Goal: Transaction & Acquisition: Purchase product/service

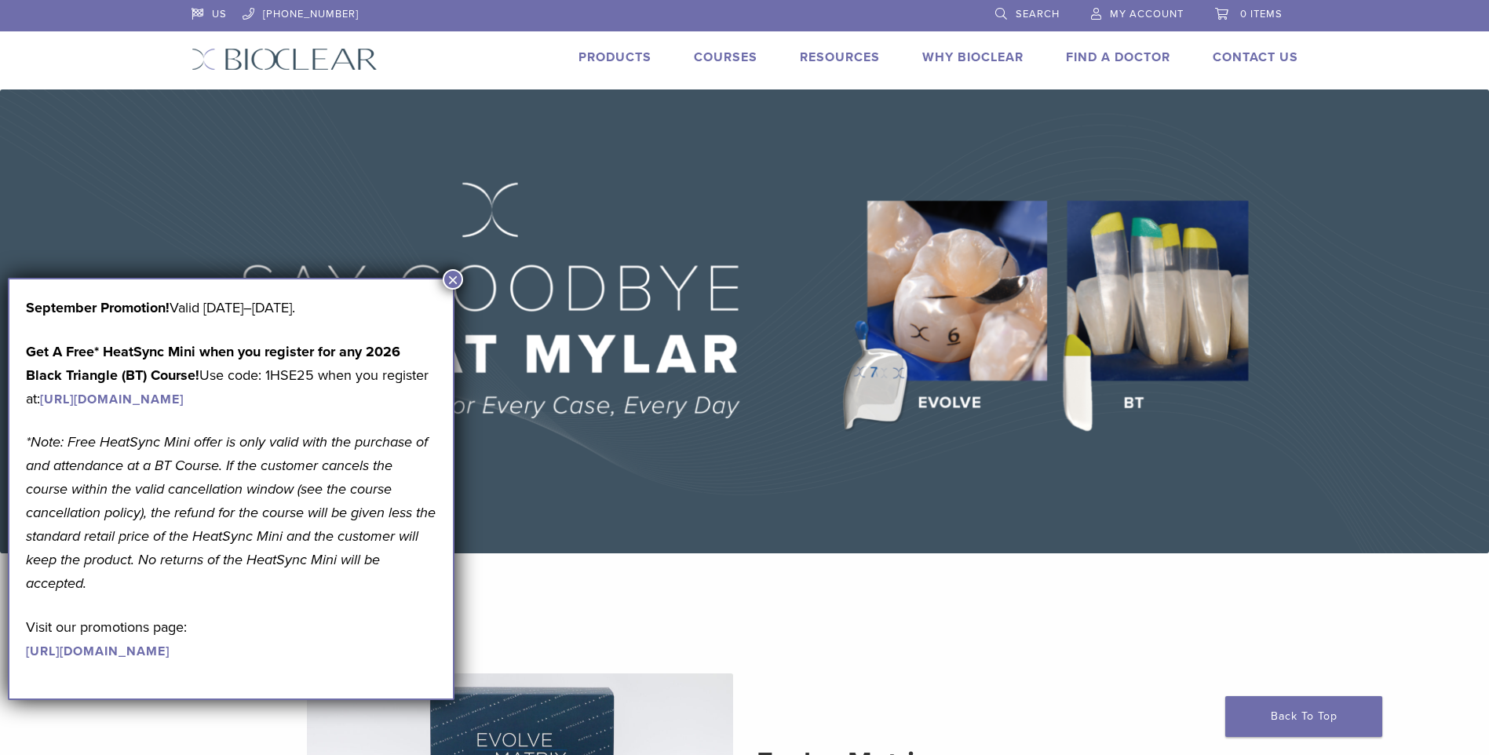
click at [454, 278] on button "×" at bounding box center [453, 279] width 20 height 20
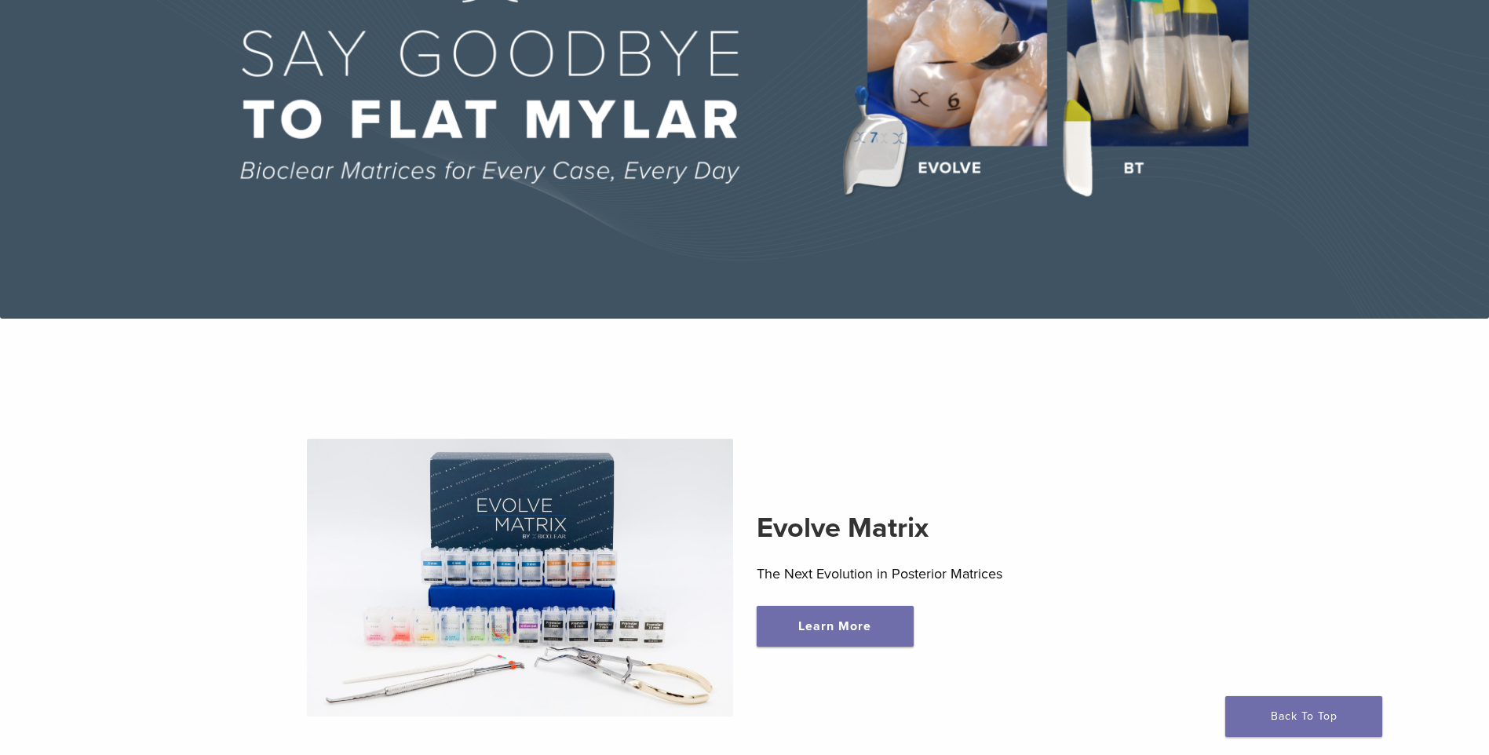
scroll to position [235, 0]
click at [883, 166] on img at bounding box center [744, 86] width 1489 height 464
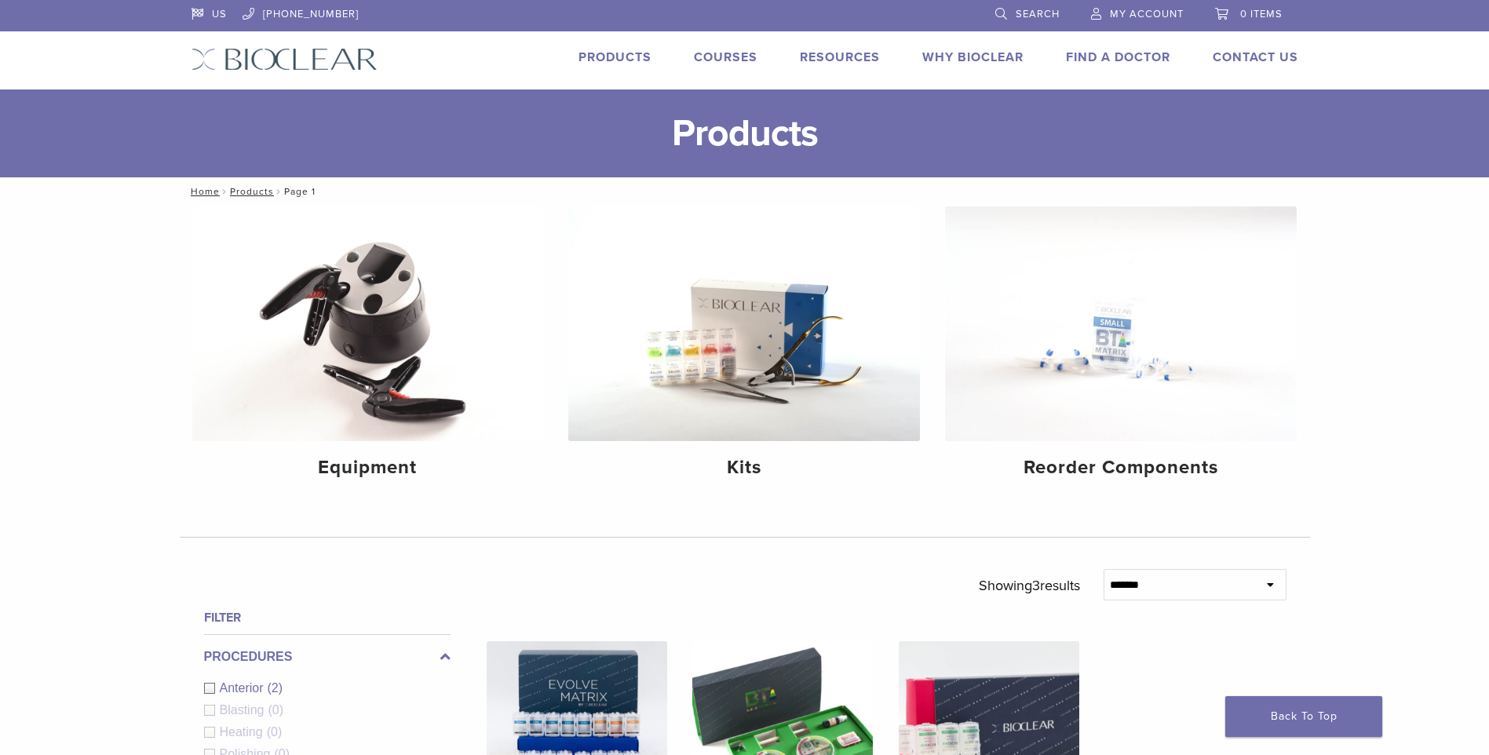
scroll to position [78, 0]
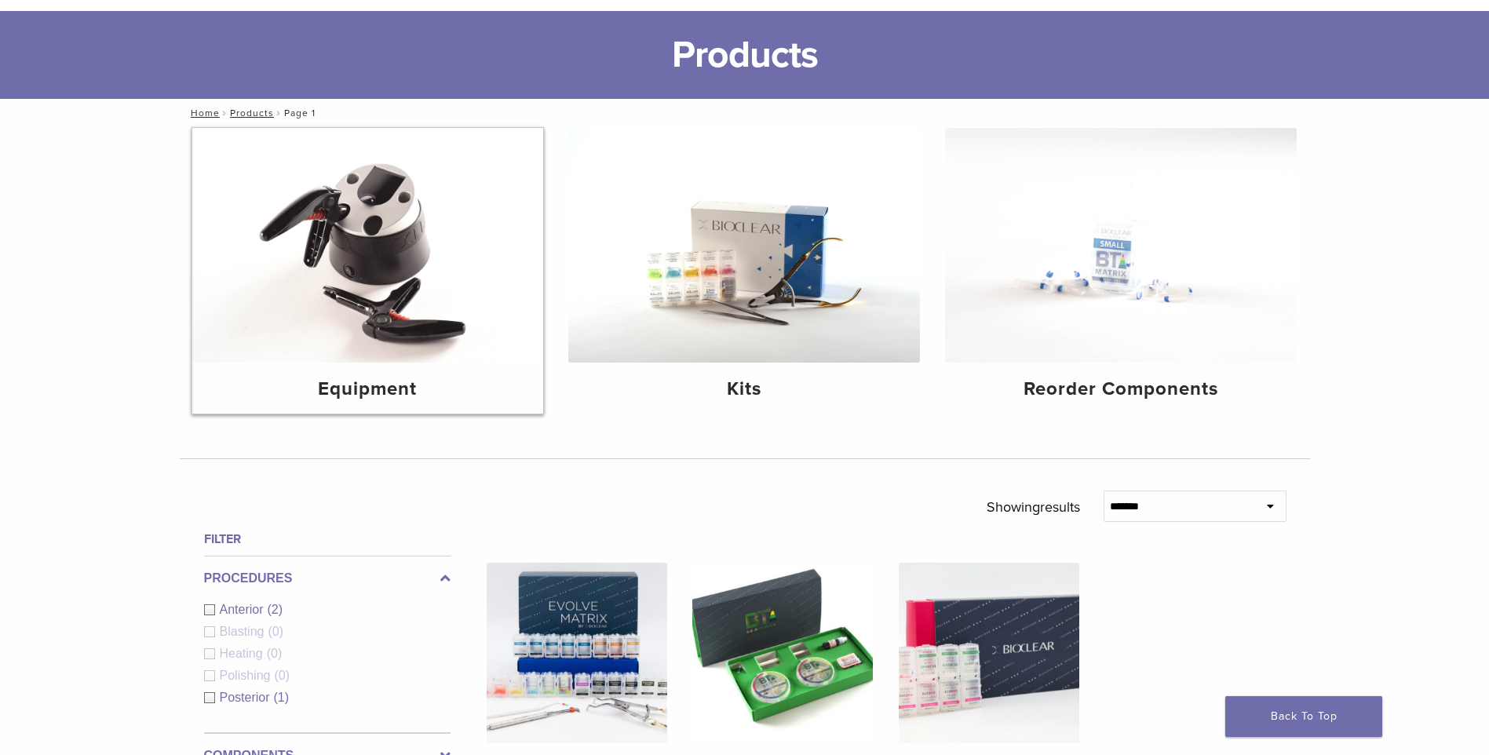
click at [323, 259] on img at bounding box center [368, 245] width 352 height 235
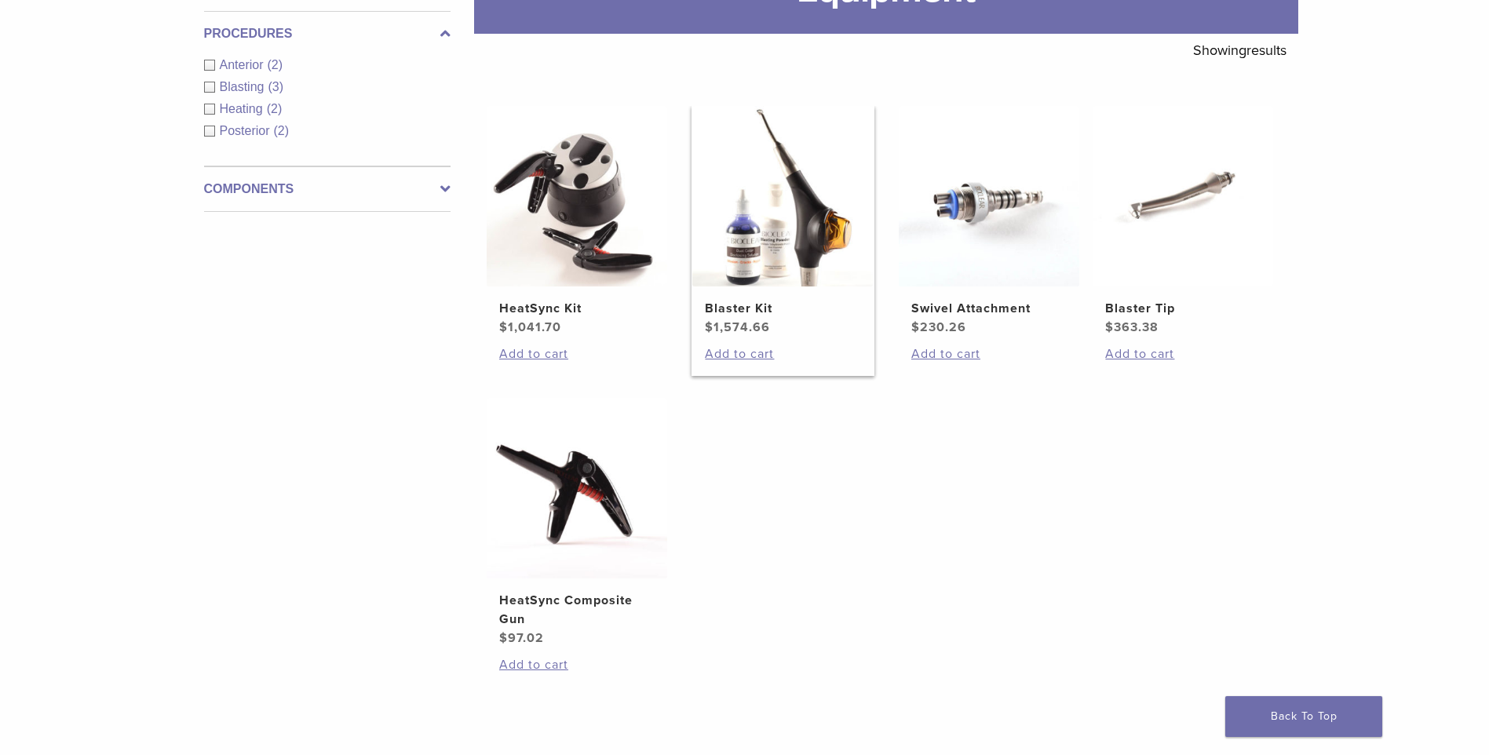
scroll to position [235, 0]
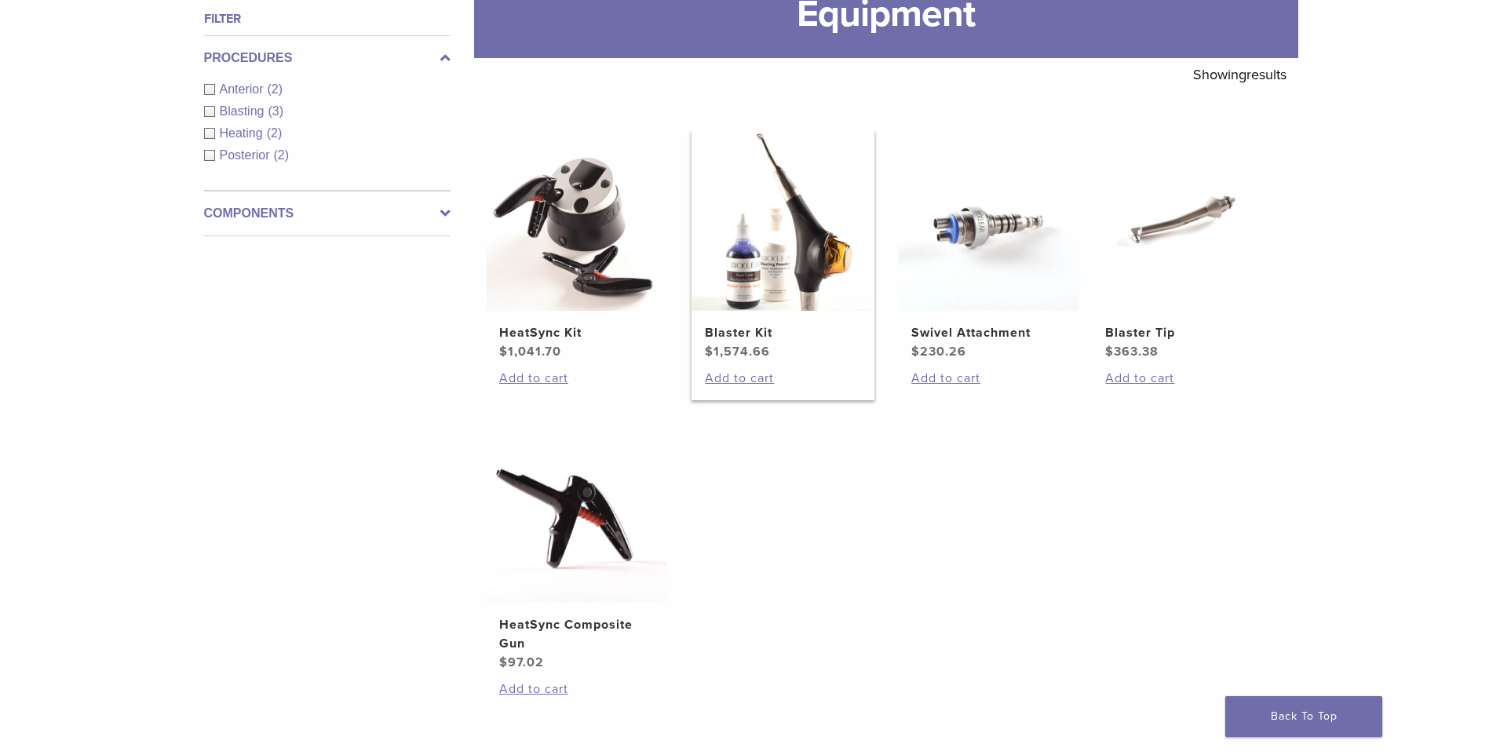
click at [790, 261] on img at bounding box center [782, 220] width 180 height 180
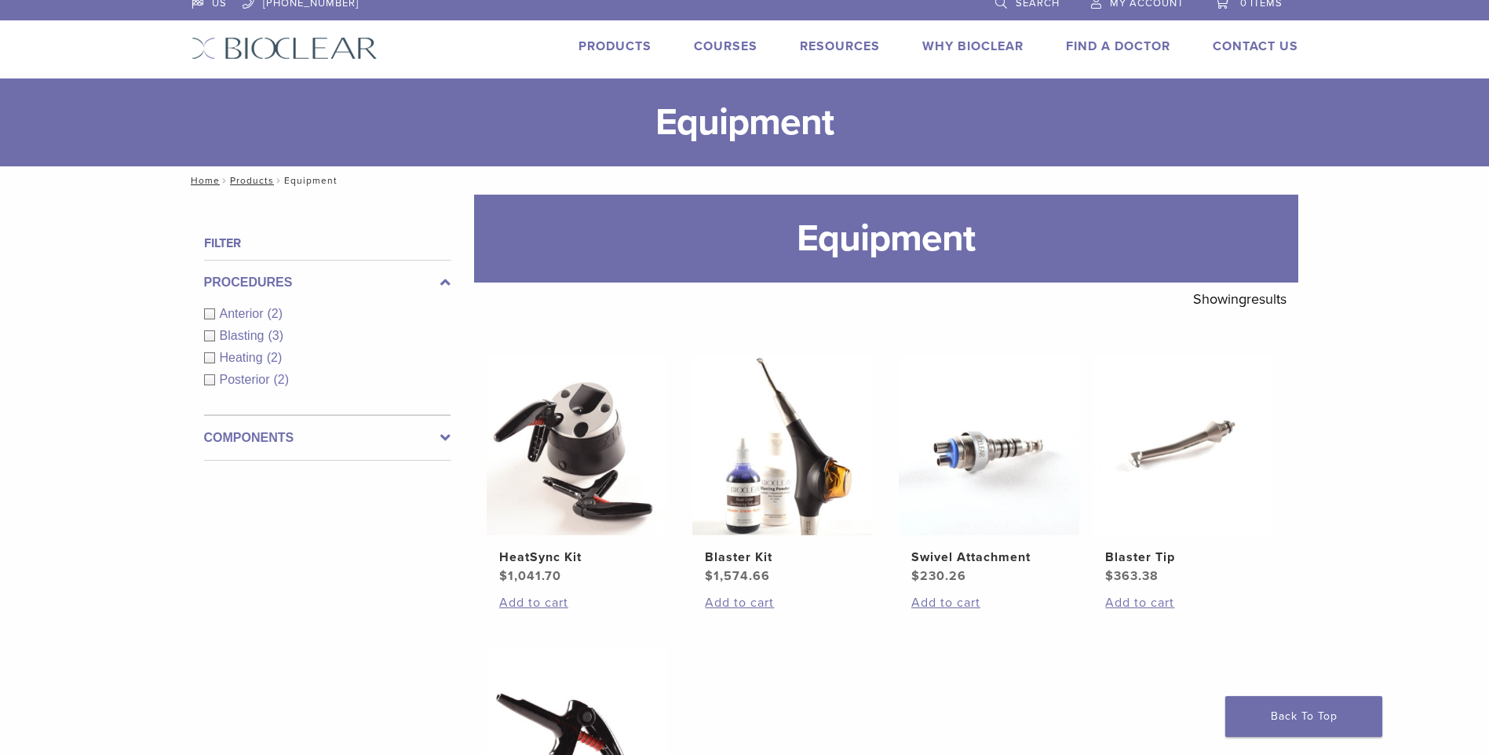
scroll to position [0, 0]
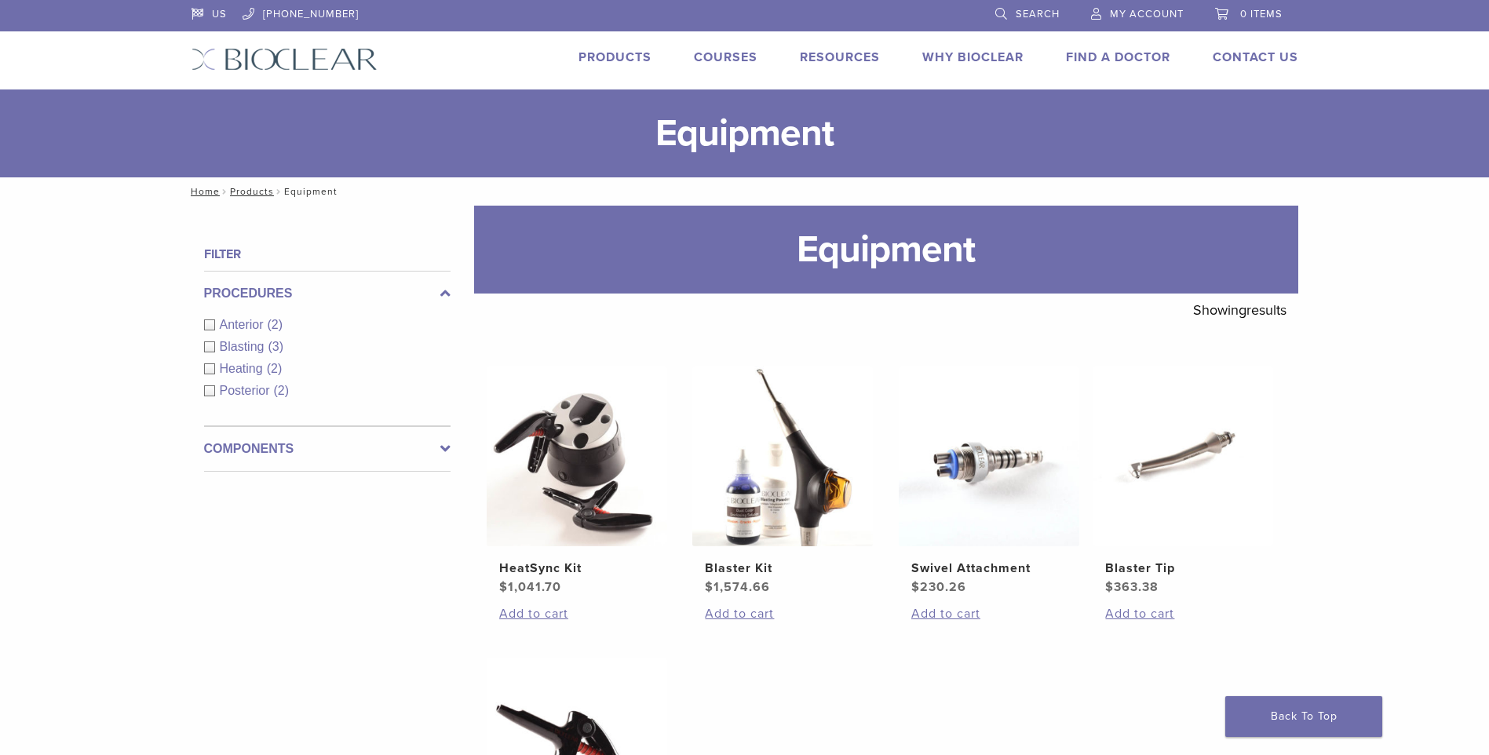
click at [585, 55] on link "Products" at bounding box center [614, 57] width 73 height 16
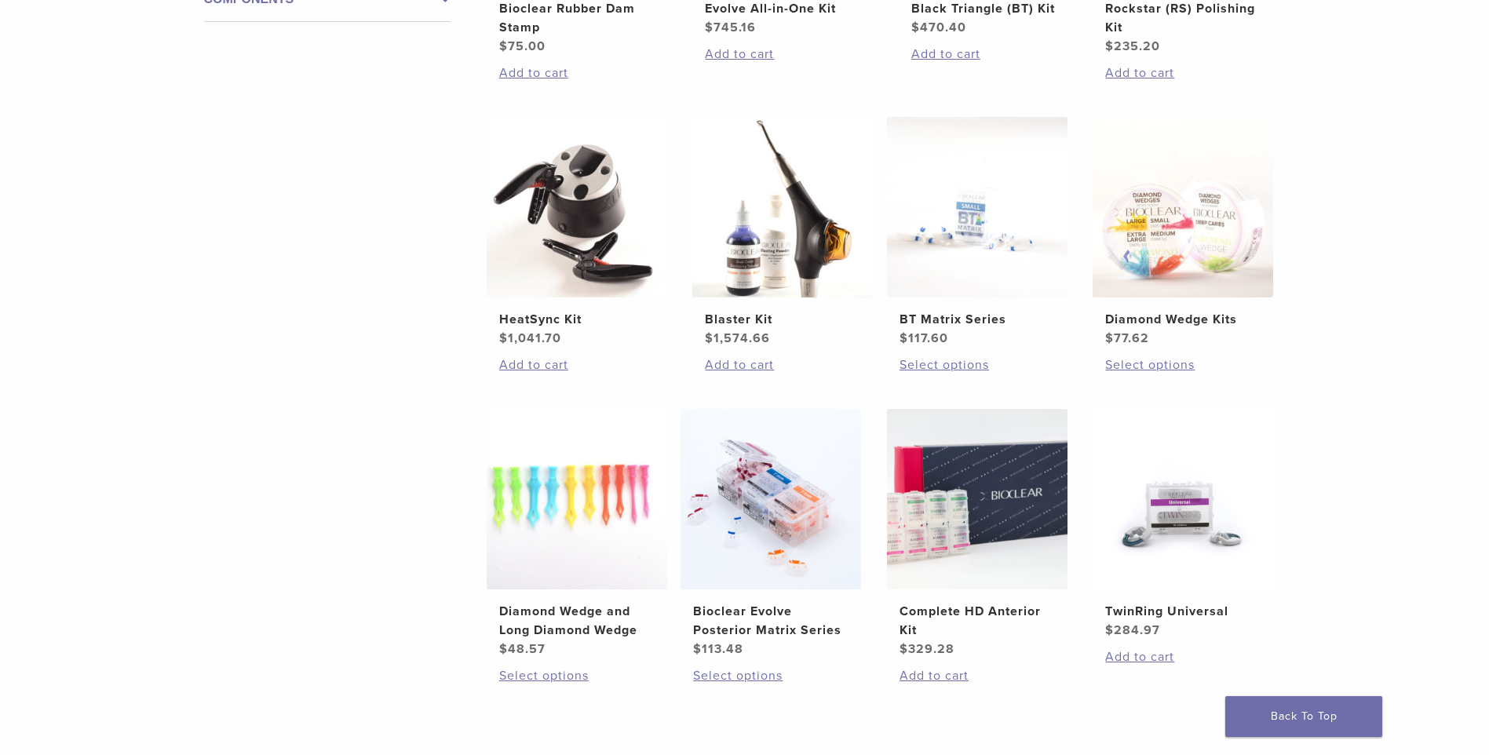
scroll to position [863, 0]
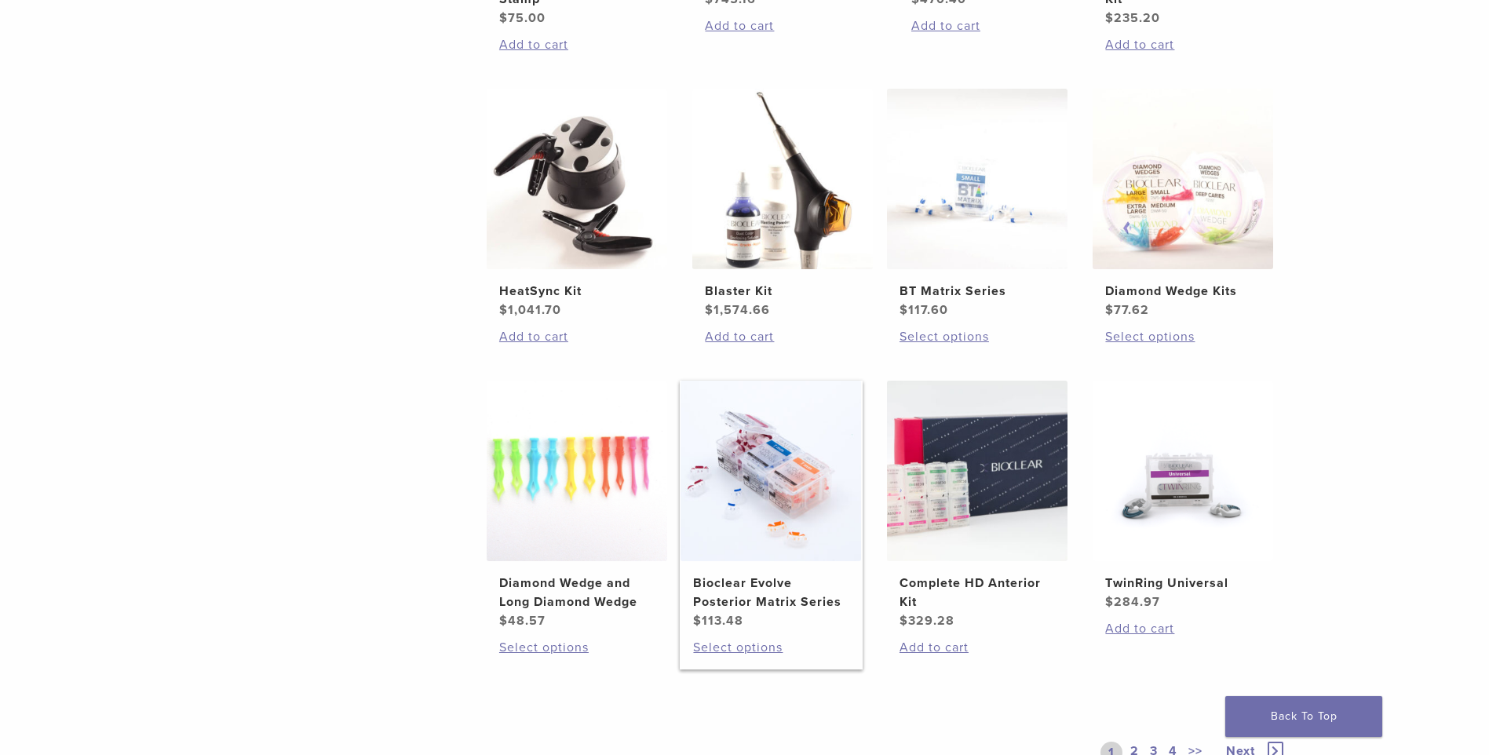
click at [734, 609] on h2 "Bioclear Evolve Posterior Matrix Series" at bounding box center [770, 593] width 155 height 38
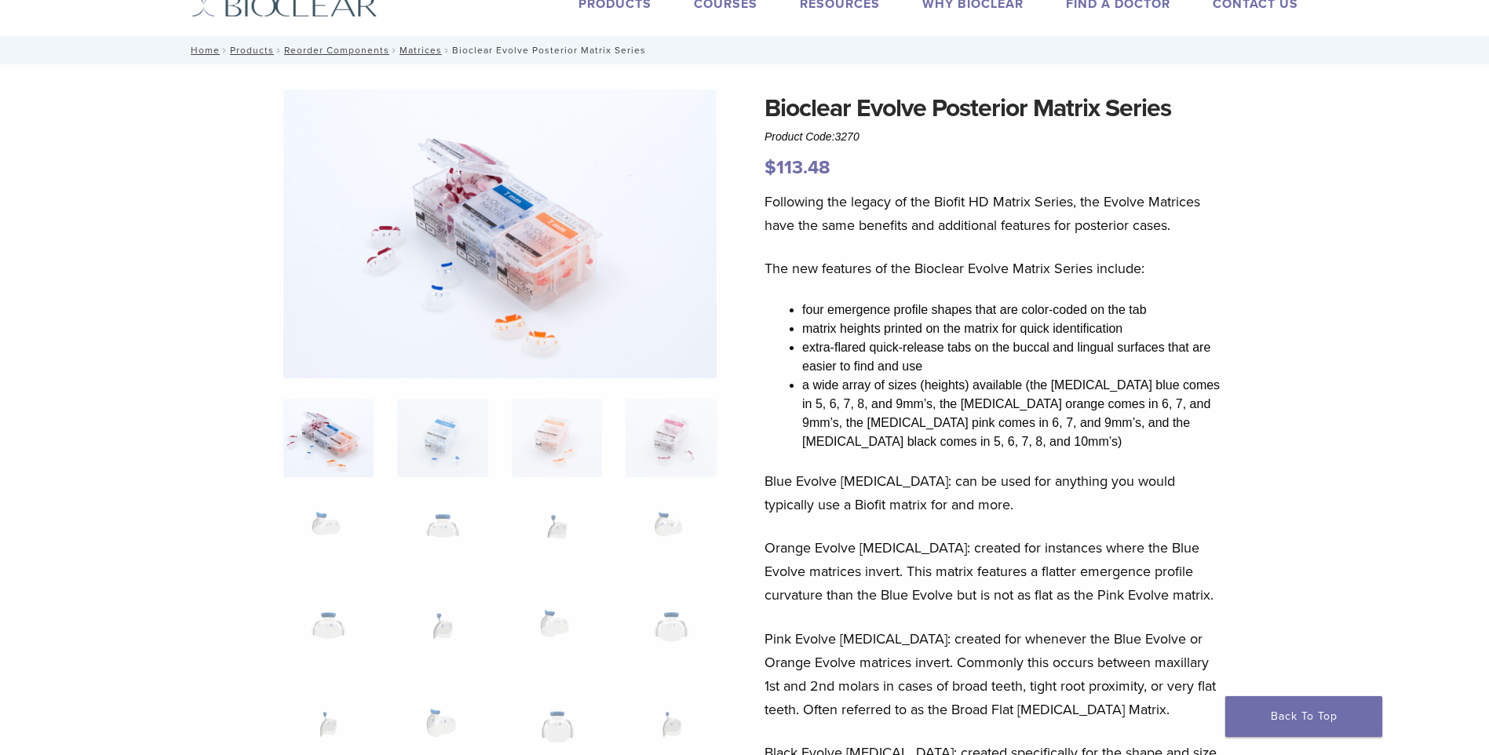
scroll to position [78, 0]
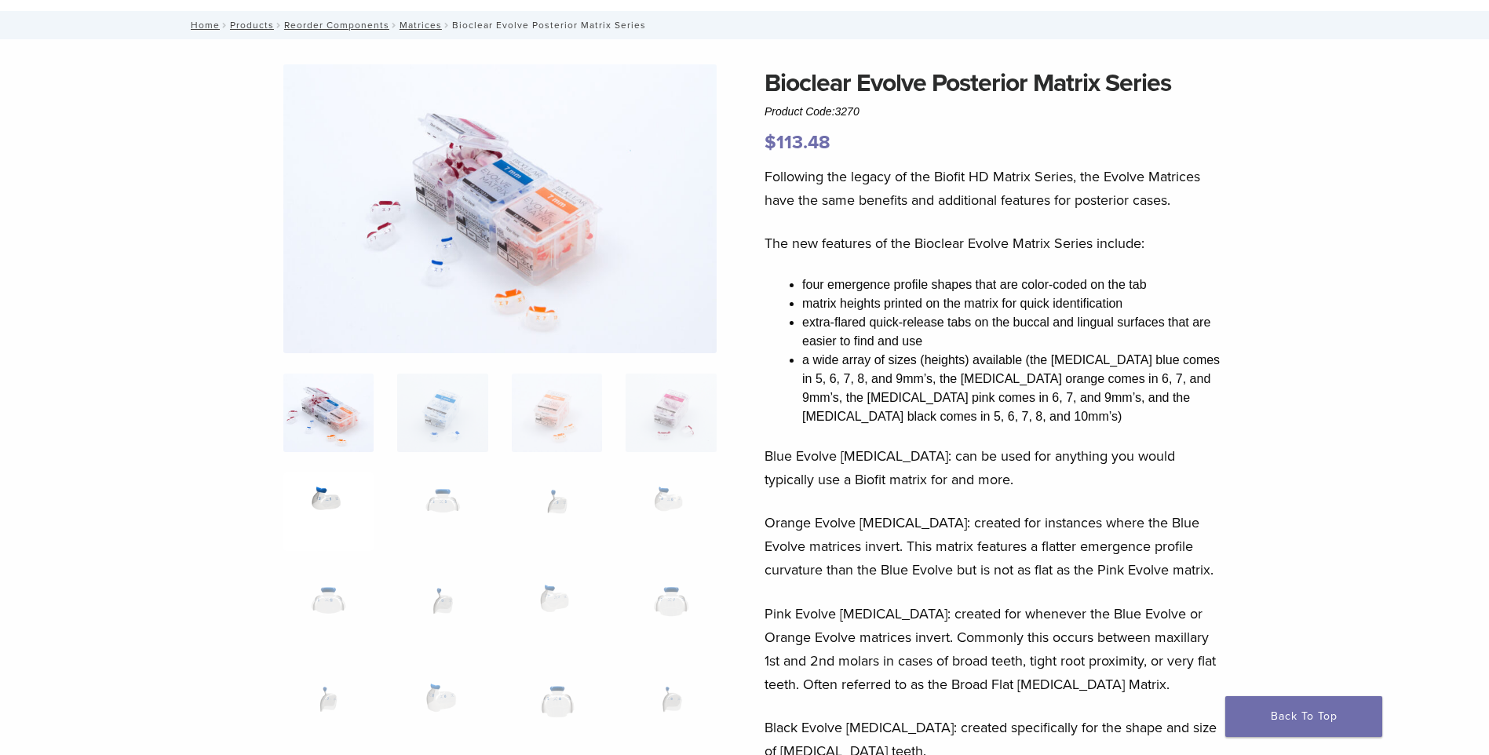
click at [315, 500] on img at bounding box center [328, 511] width 90 height 78
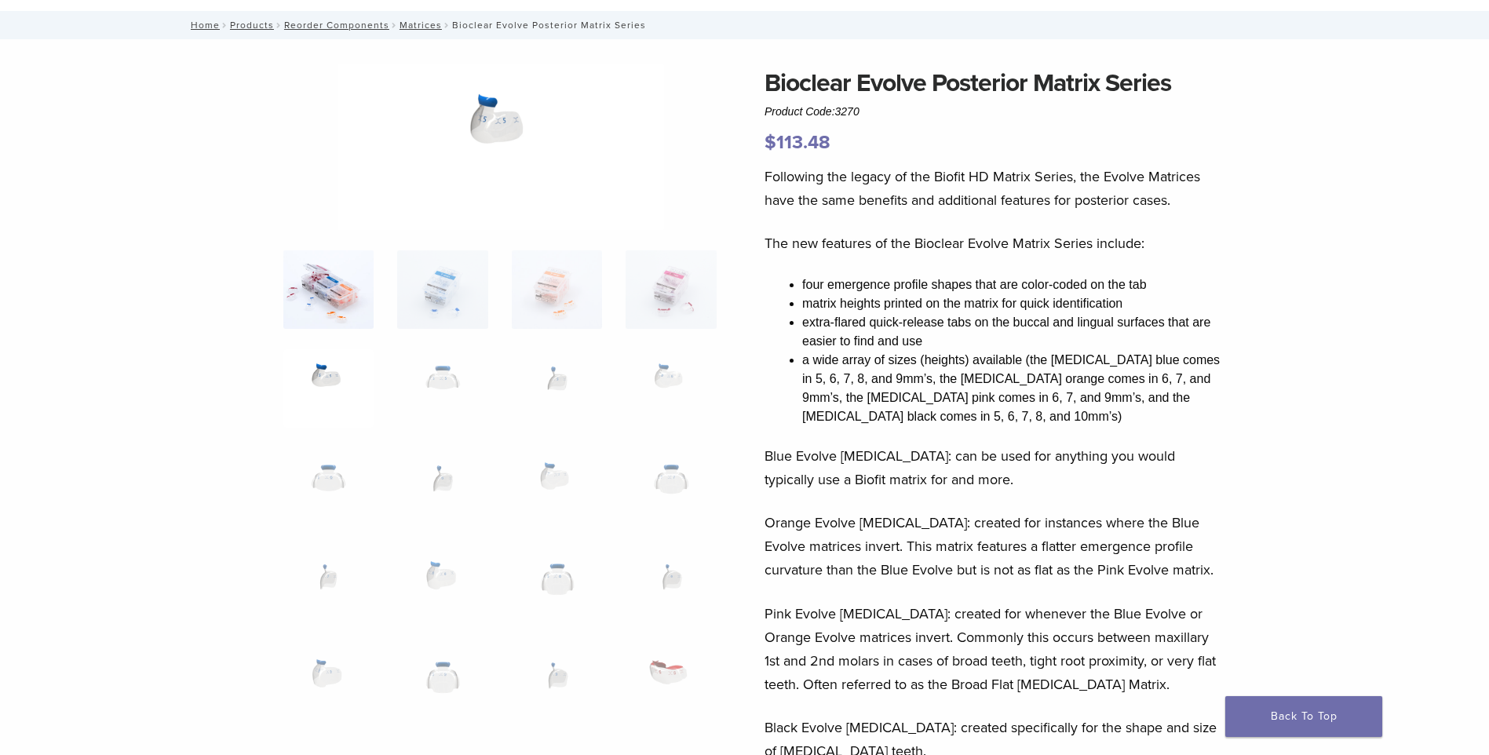
click at [328, 280] on img at bounding box center [328, 289] width 90 height 78
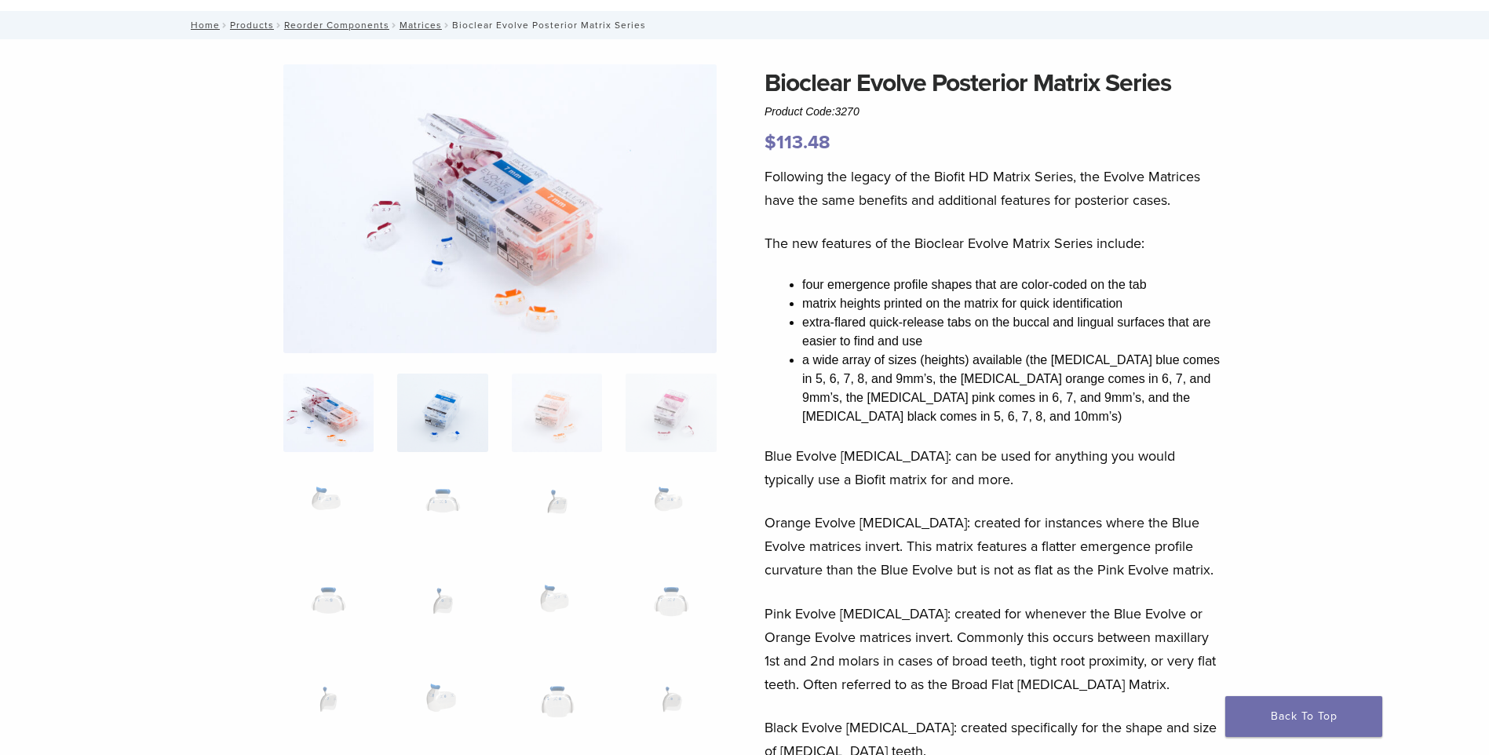
click at [458, 417] on img at bounding box center [442, 413] width 90 height 78
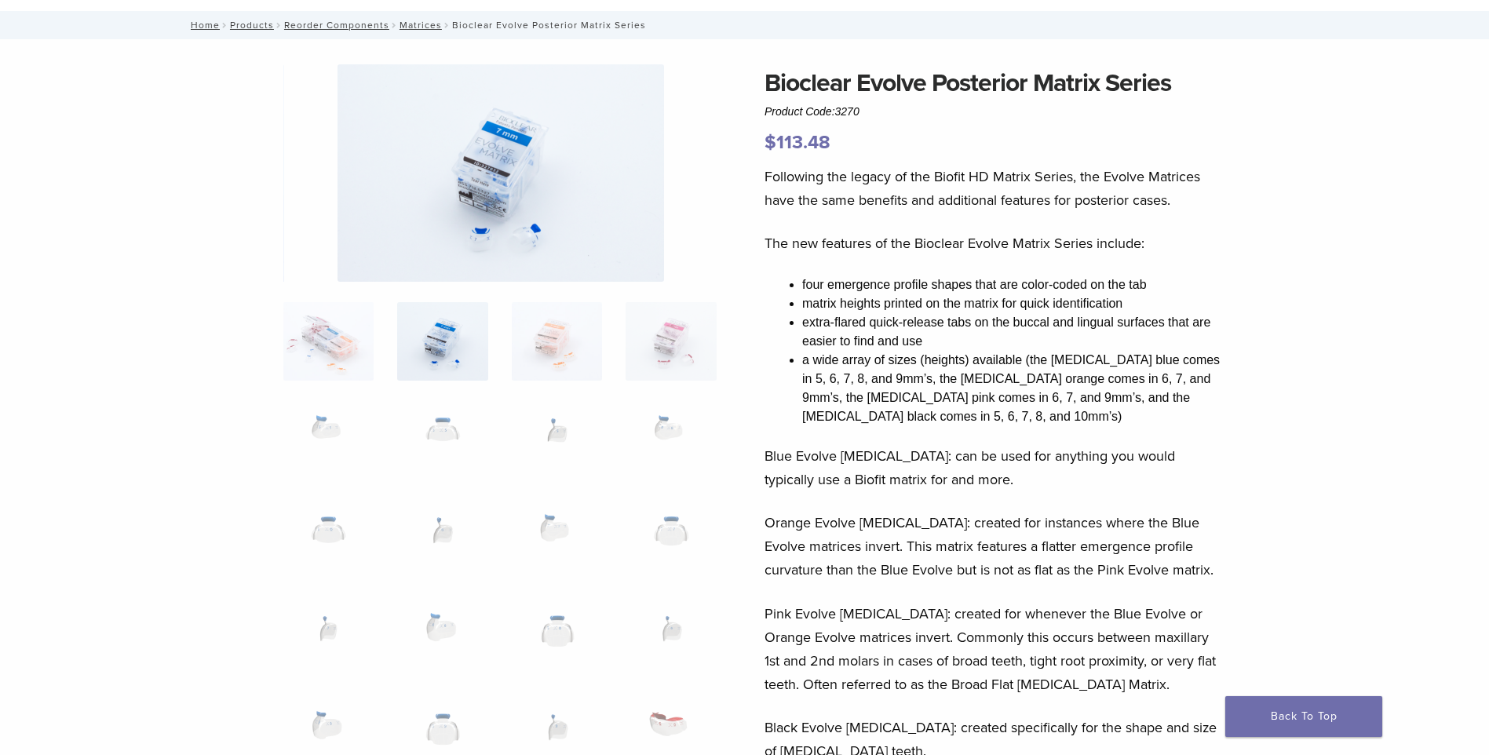
click at [497, 169] on img at bounding box center [500, 172] width 326 height 217
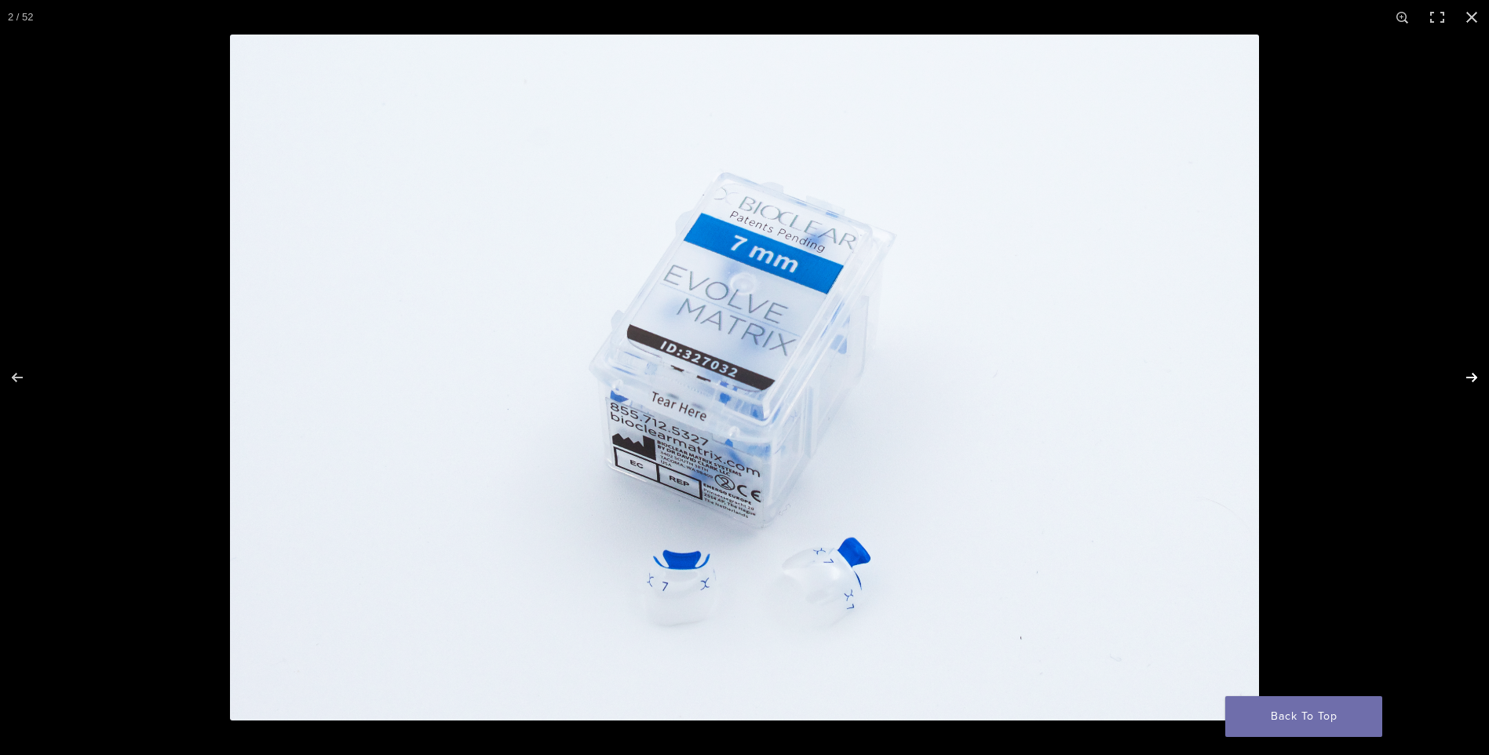
click at [1474, 377] on button "Next (arrow right)" at bounding box center [1461, 377] width 55 height 78
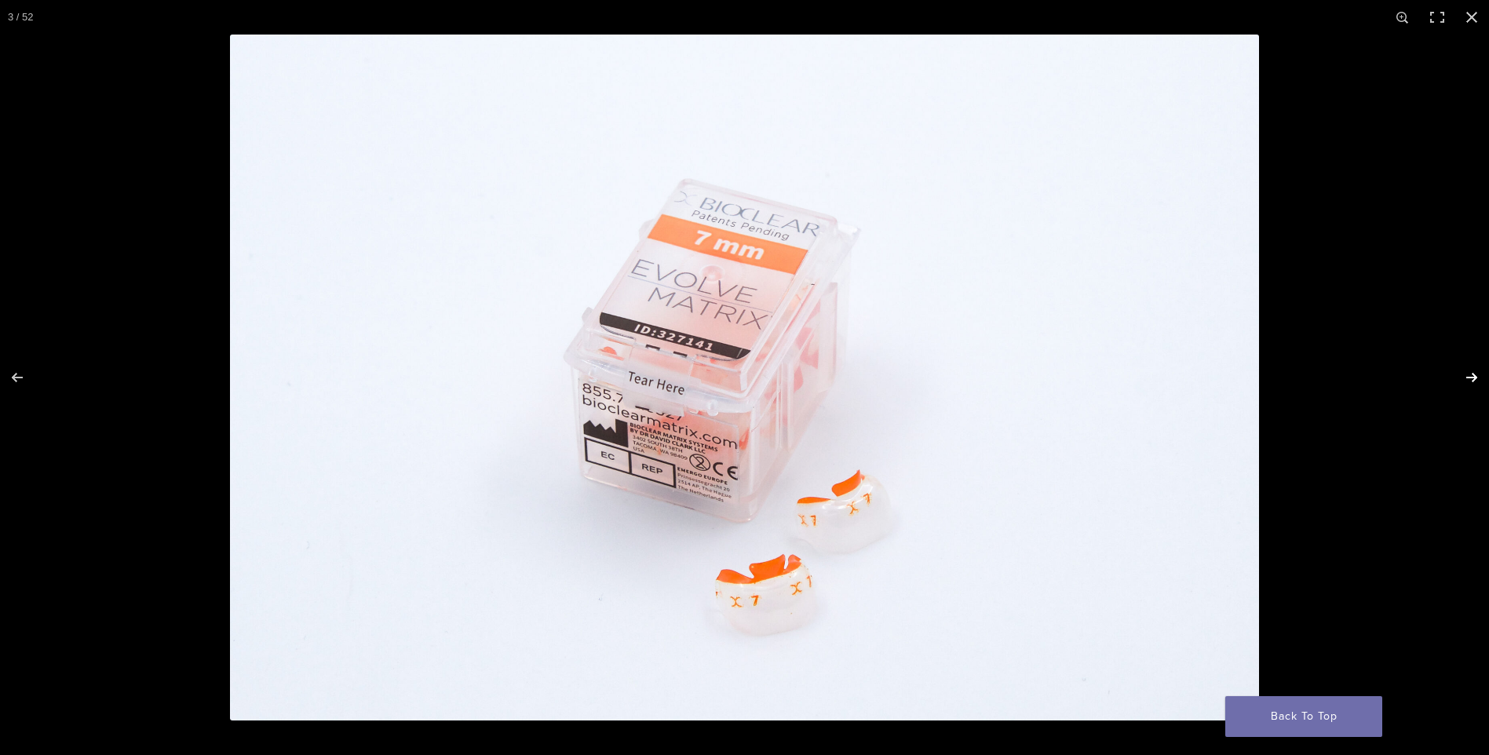
click at [1474, 377] on button "Next (arrow right)" at bounding box center [1461, 377] width 55 height 78
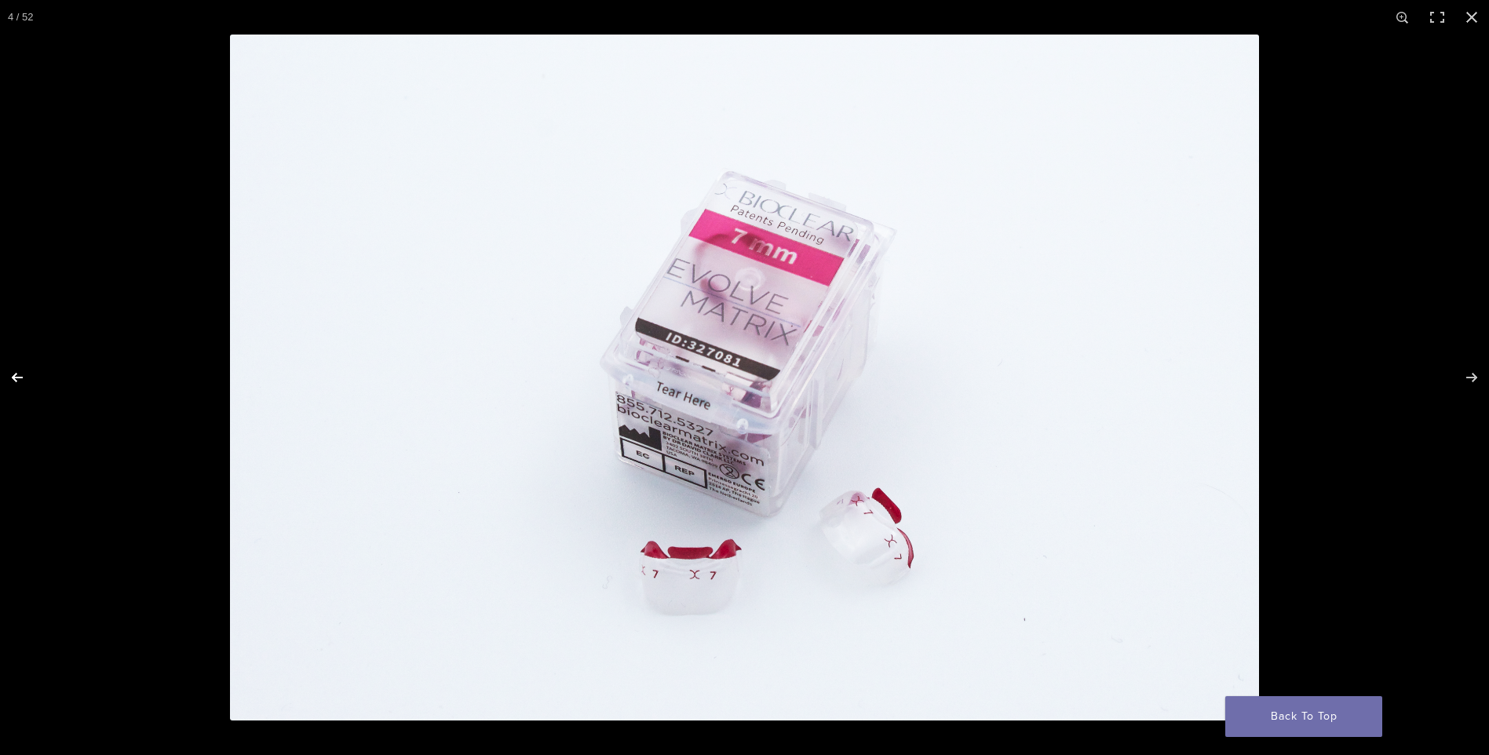
click at [9, 382] on button "Previous (arrow left)" at bounding box center [27, 377] width 55 height 78
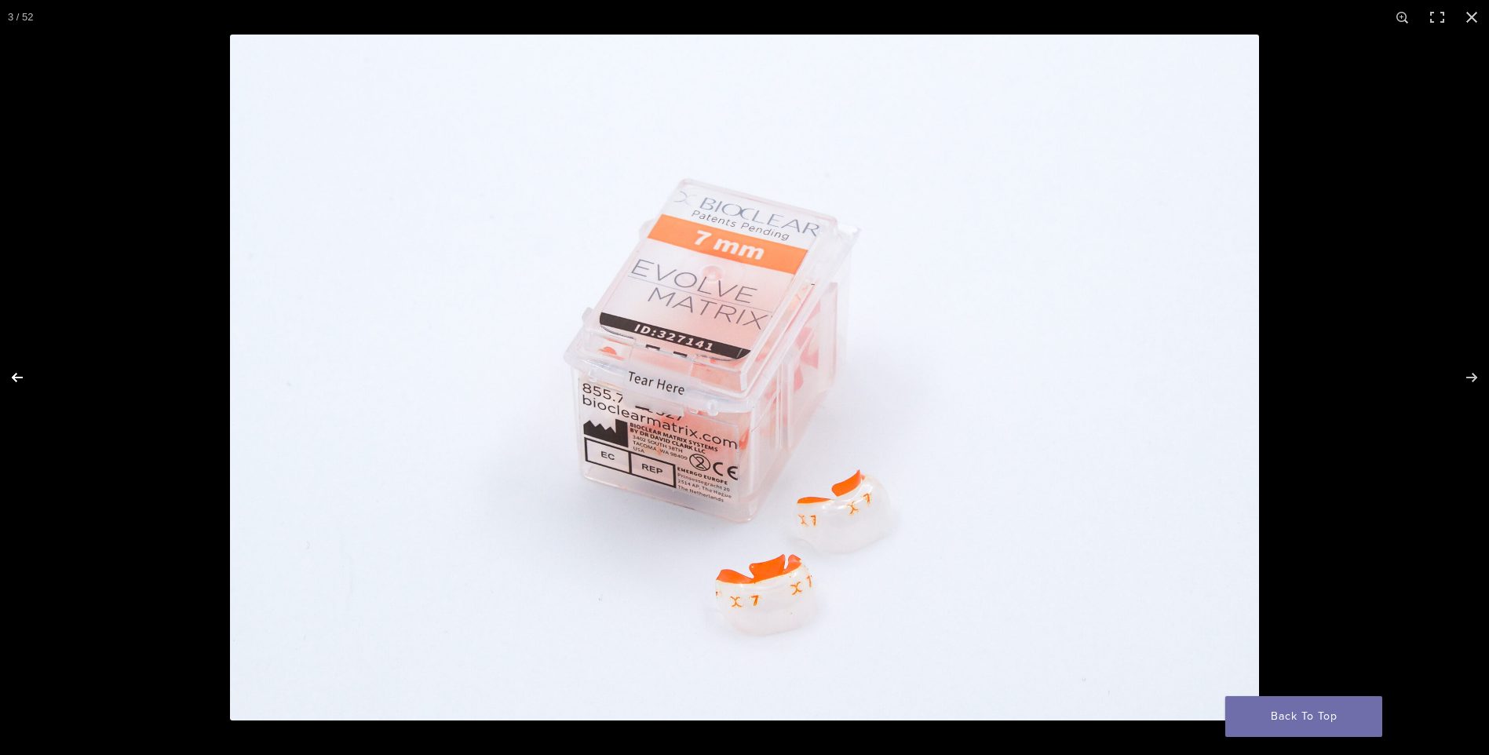
click at [9, 382] on button "Previous (arrow left)" at bounding box center [27, 377] width 55 height 78
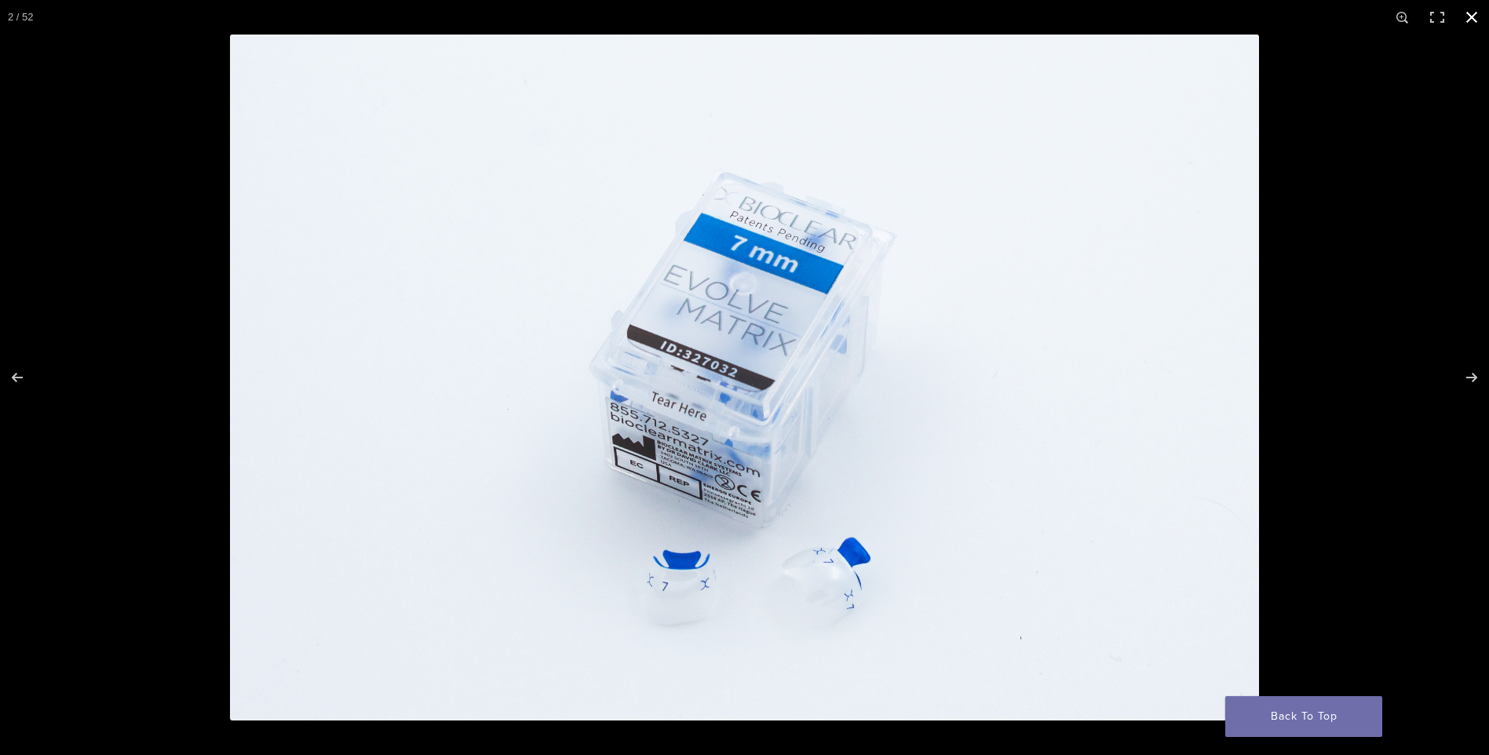
click at [1472, 13] on button "Close (Esc)" at bounding box center [1471, 17] width 35 height 35
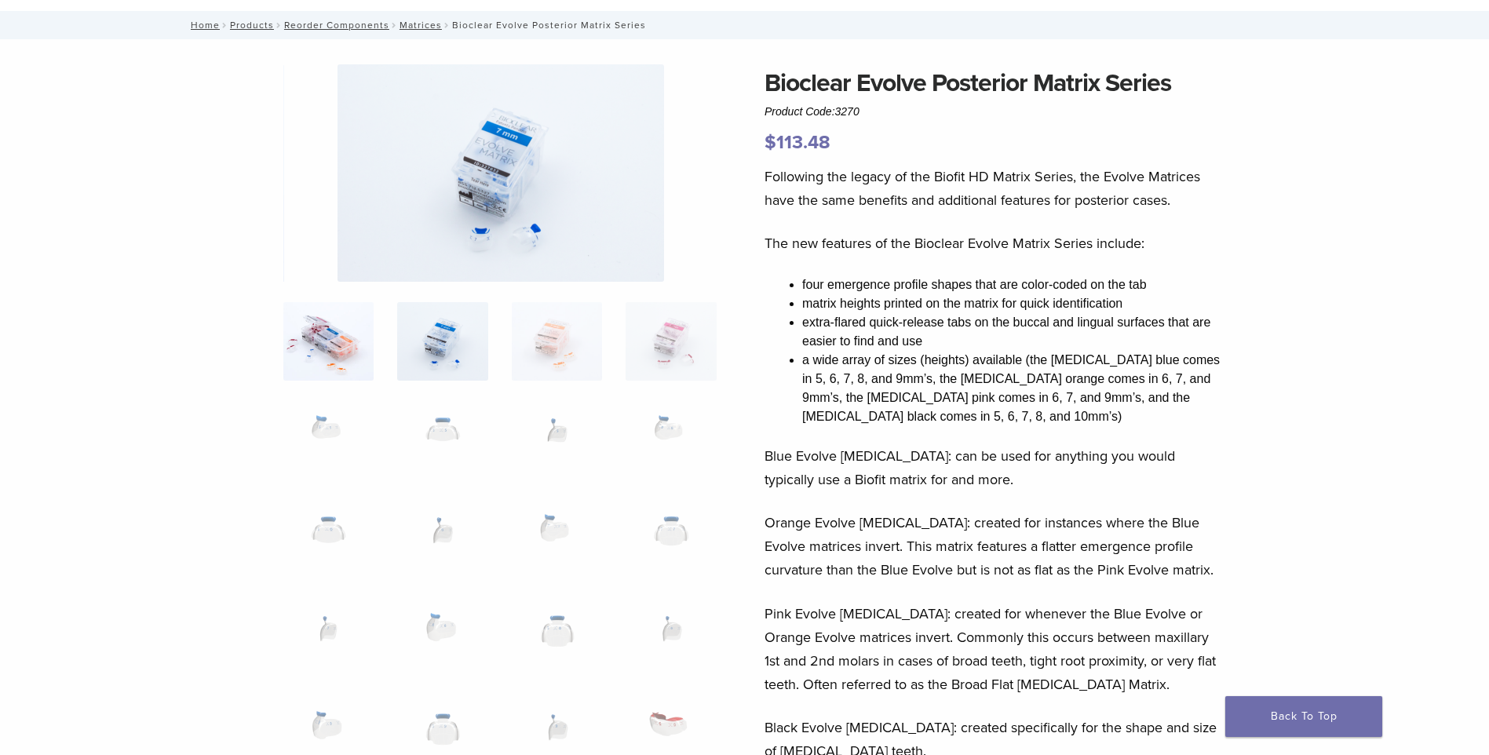
click at [339, 342] on img at bounding box center [328, 341] width 90 height 78
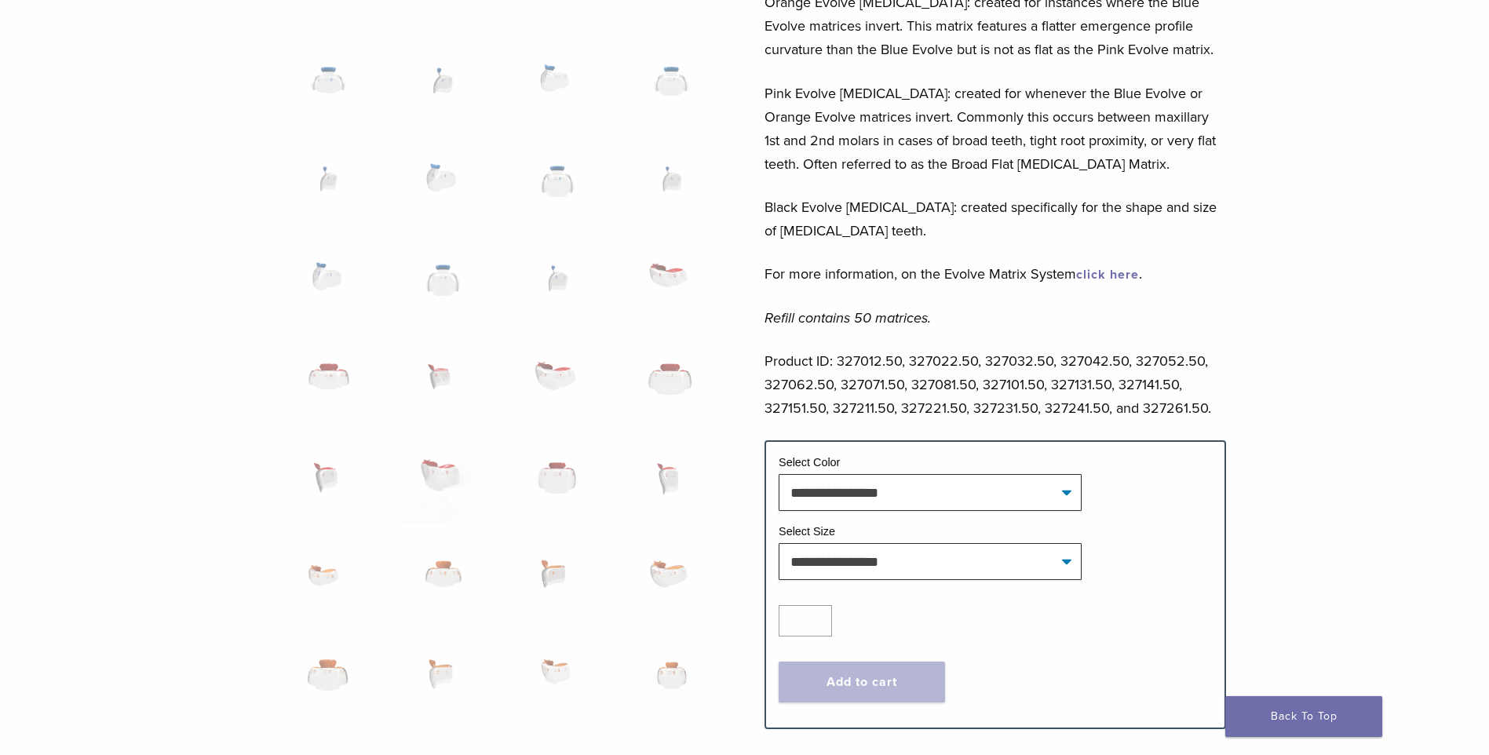
scroll to position [706, 0]
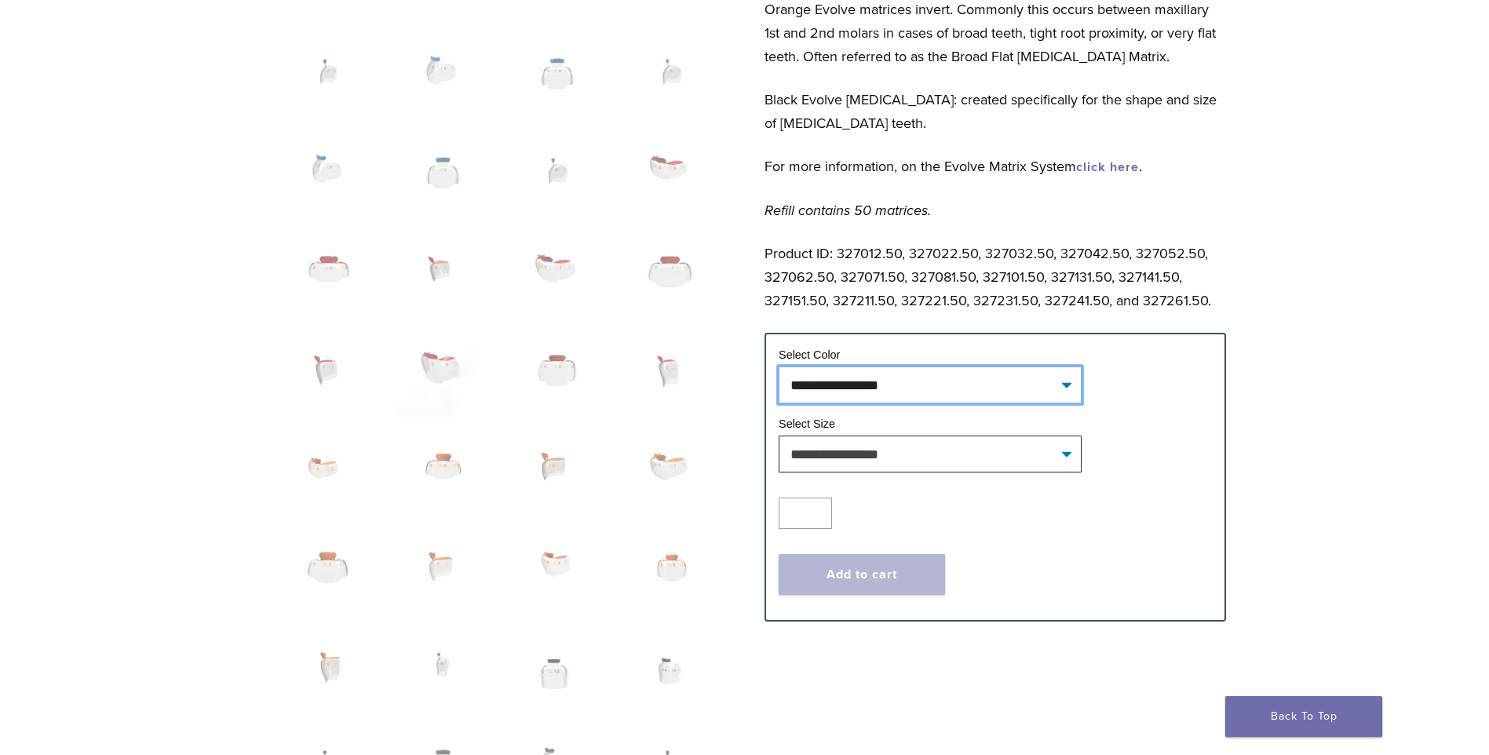
click at [962, 377] on select "**********" at bounding box center [929, 384] width 303 height 36
click at [956, 389] on select "**********" at bounding box center [929, 384] width 303 height 36
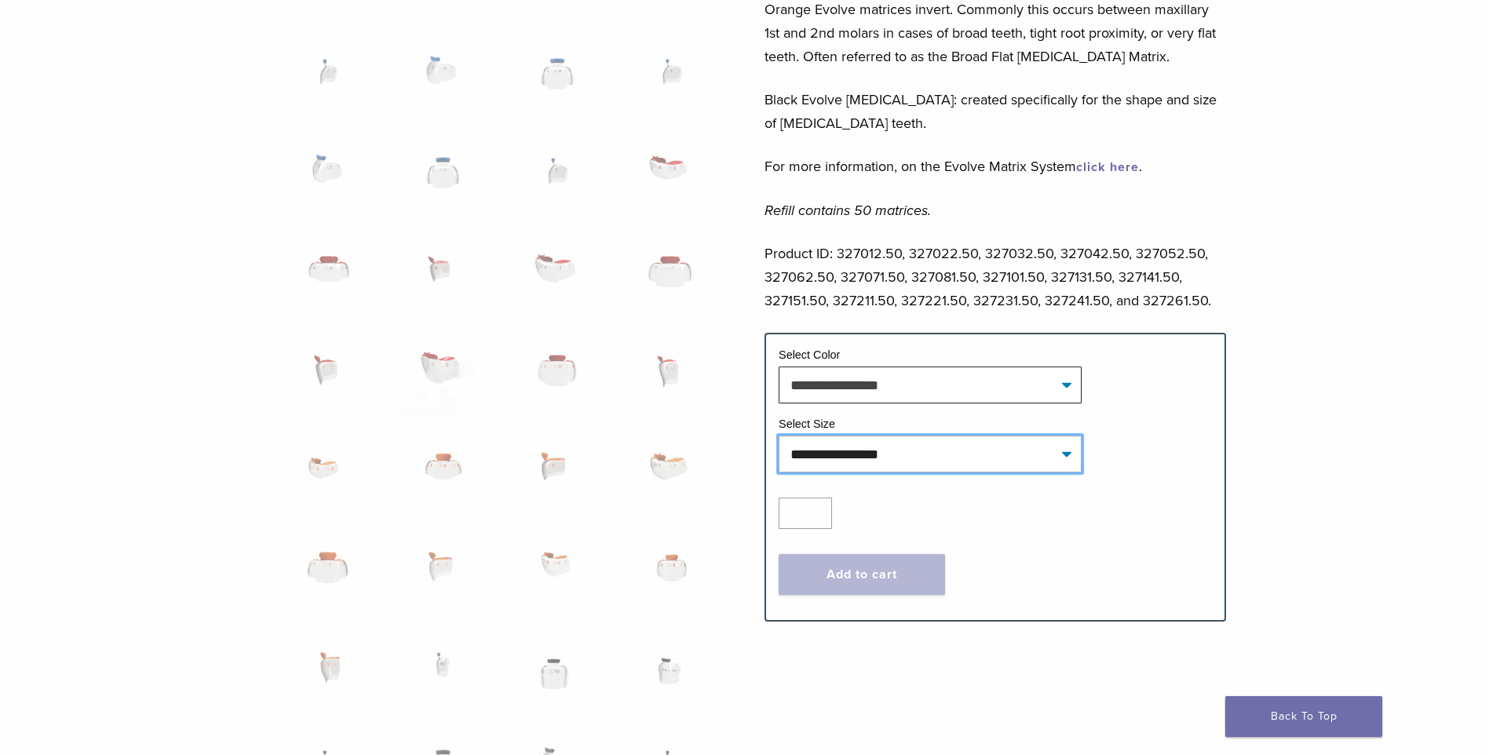
click at [949, 462] on select "**********" at bounding box center [929, 454] width 303 height 36
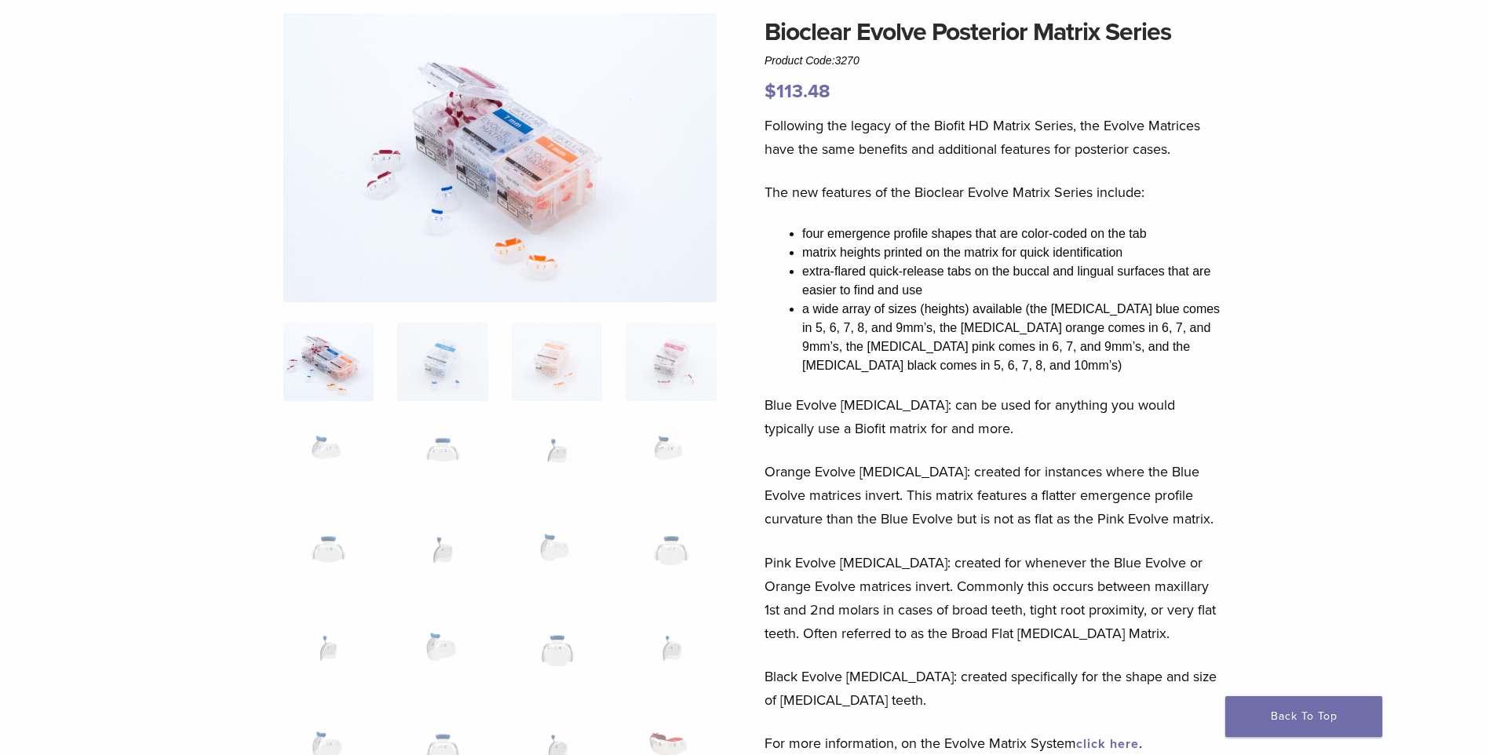
scroll to position [157, 0]
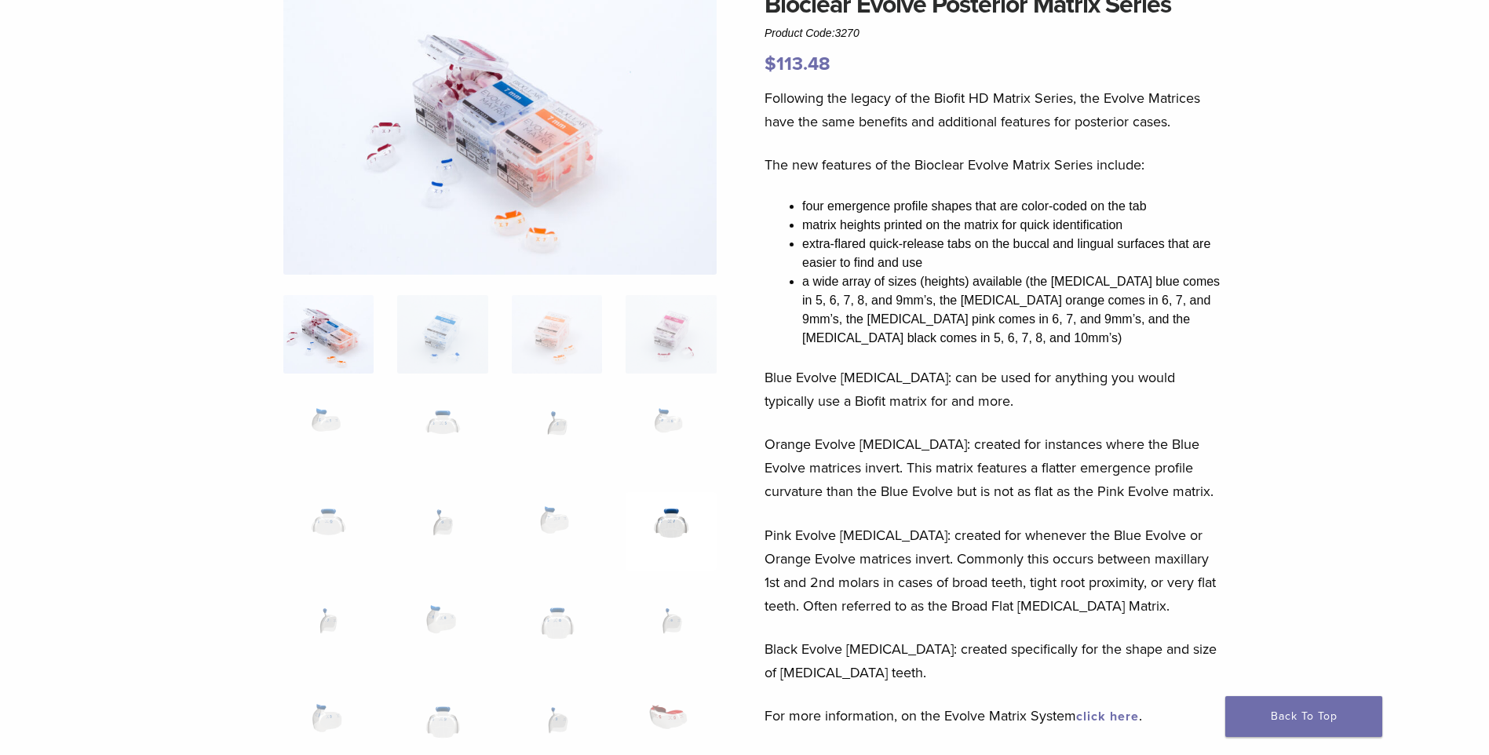
click at [676, 520] on img at bounding box center [670, 531] width 90 height 78
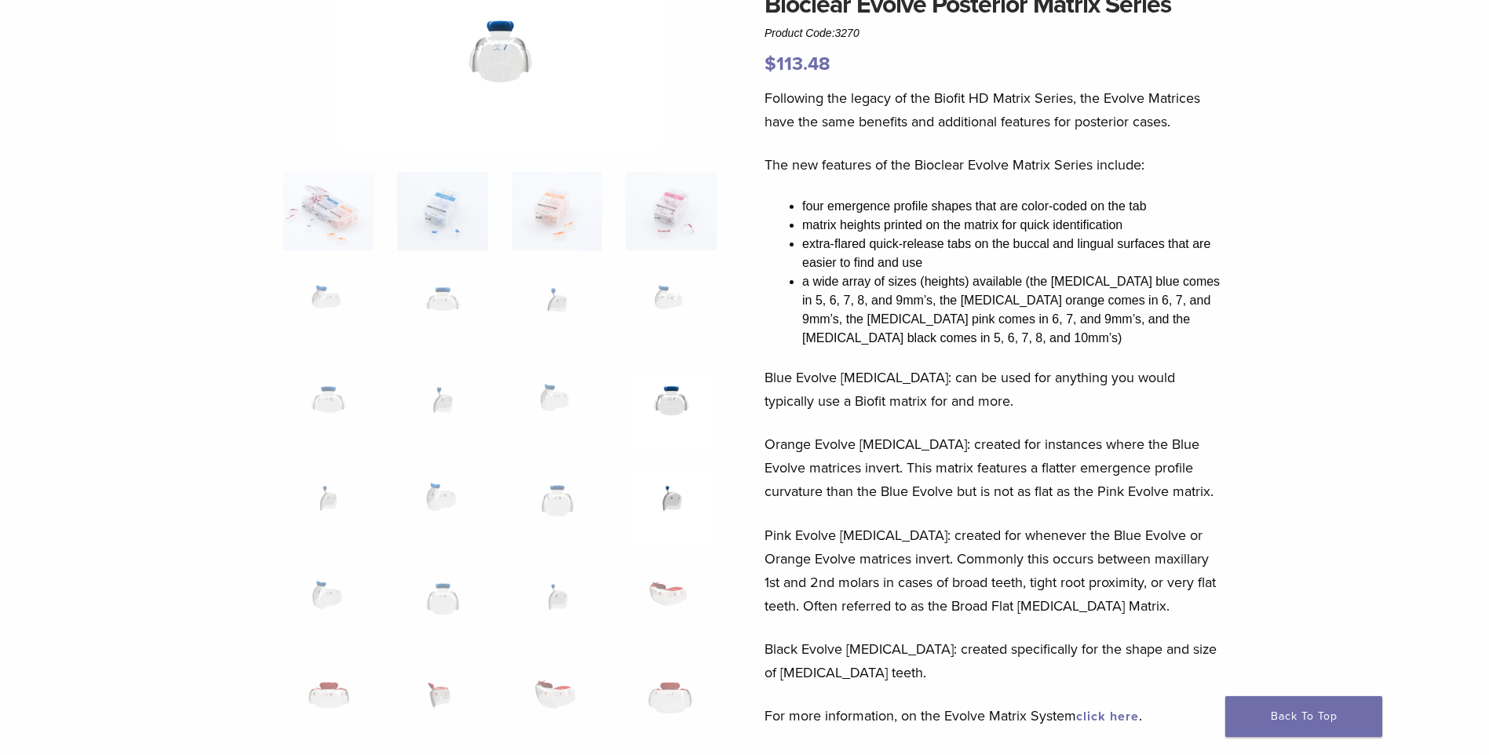
click at [669, 501] on img at bounding box center [670, 507] width 90 height 78
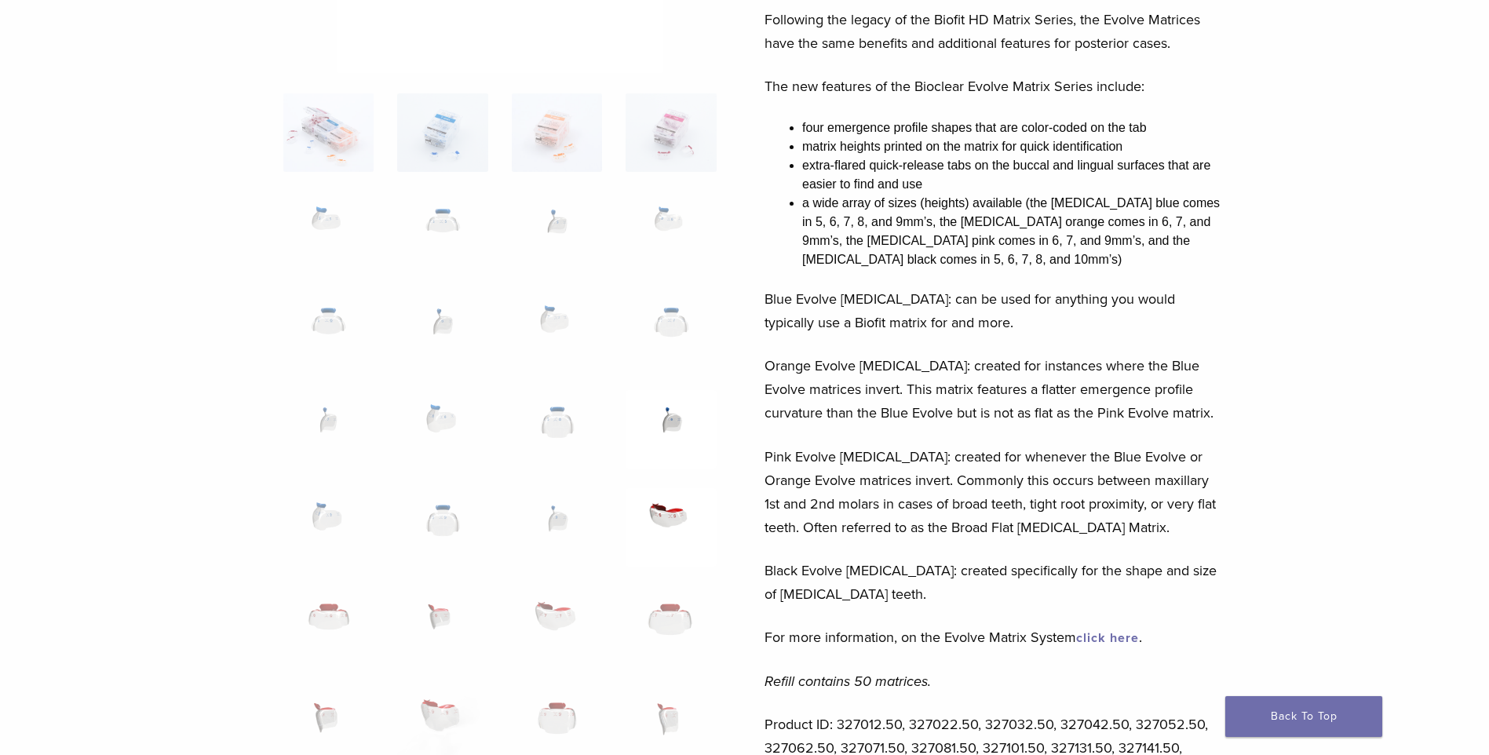
click at [669, 500] on img at bounding box center [670, 527] width 90 height 78
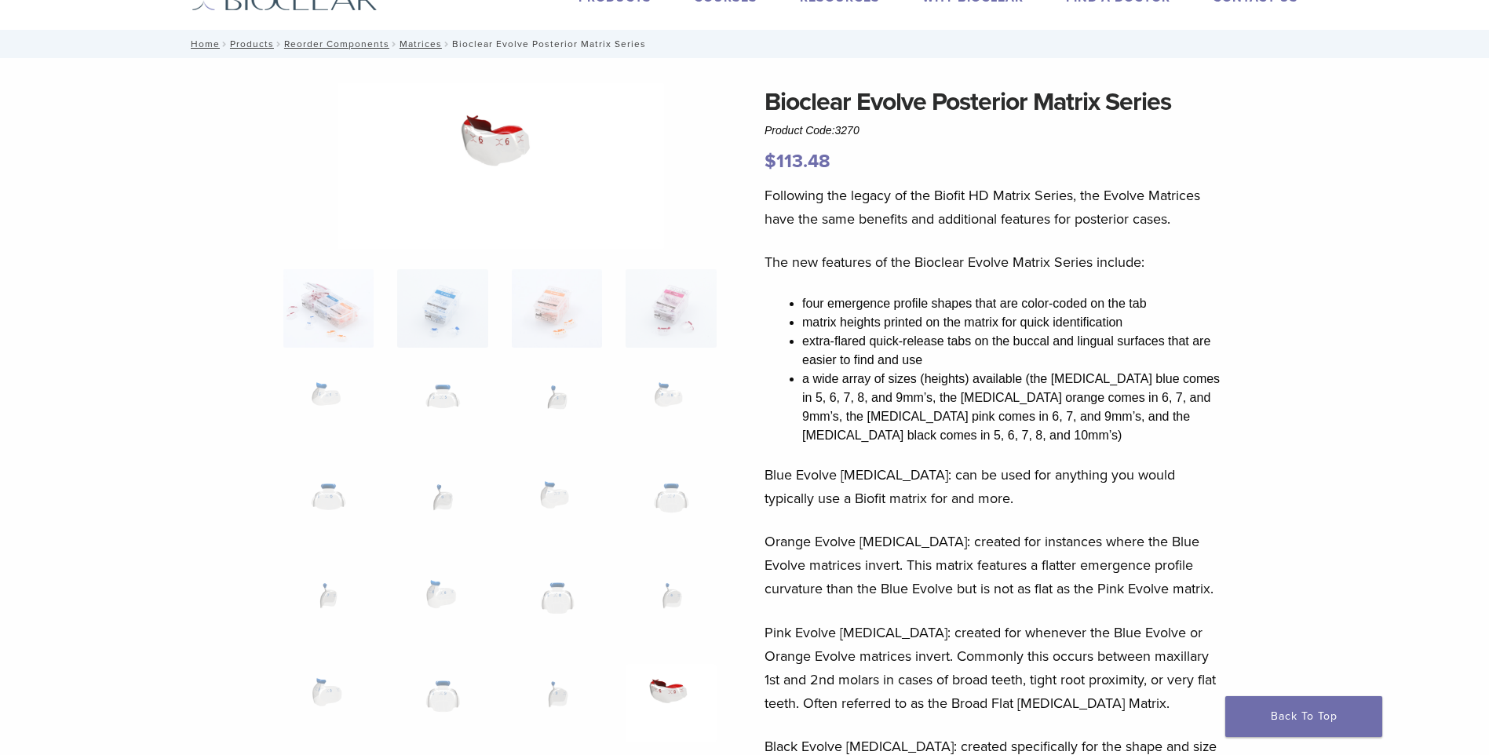
scroll to position [0, 0]
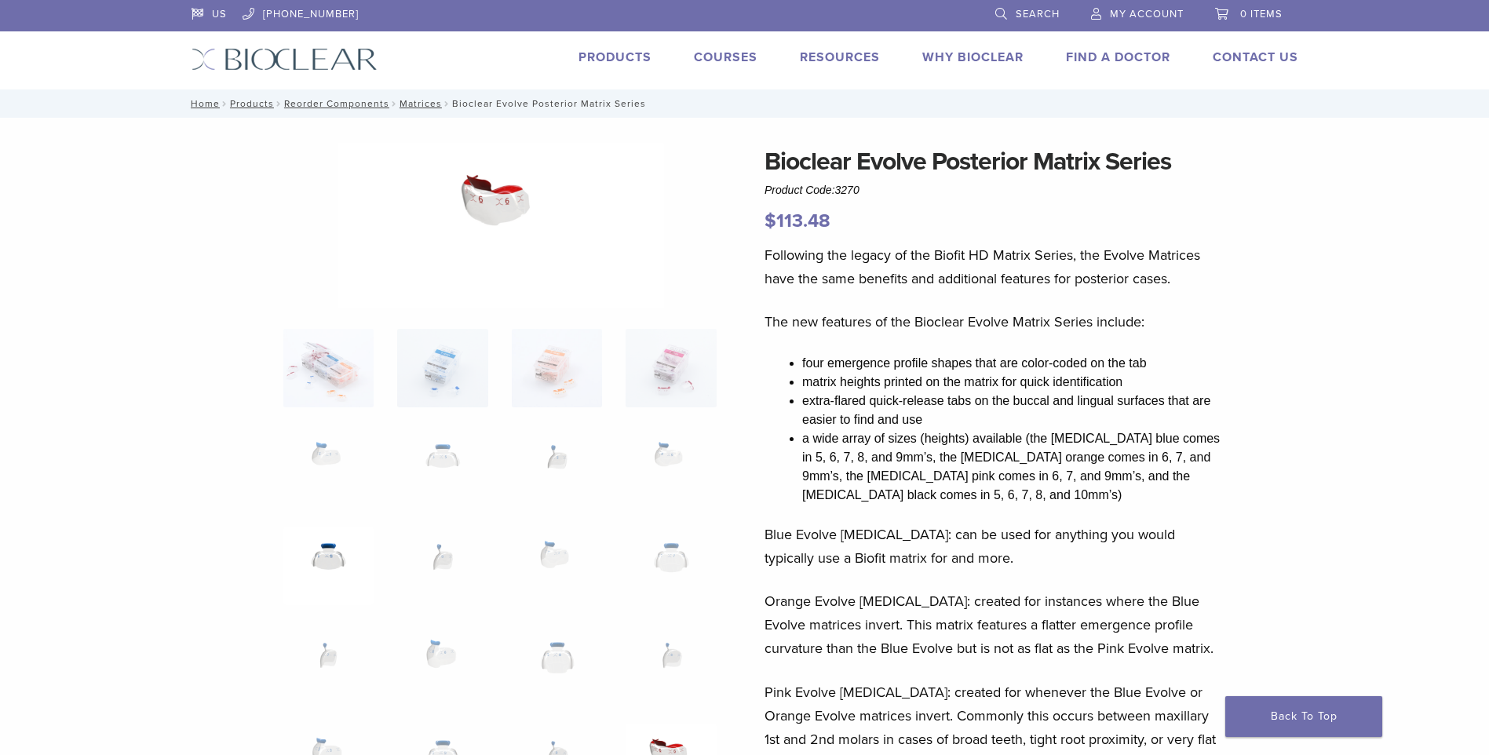
click at [331, 549] on img at bounding box center [328, 566] width 90 height 78
click at [444, 554] on img at bounding box center [442, 566] width 90 height 78
click at [534, 553] on img at bounding box center [557, 566] width 90 height 78
